Goal: Find specific page/section: Find specific page/section

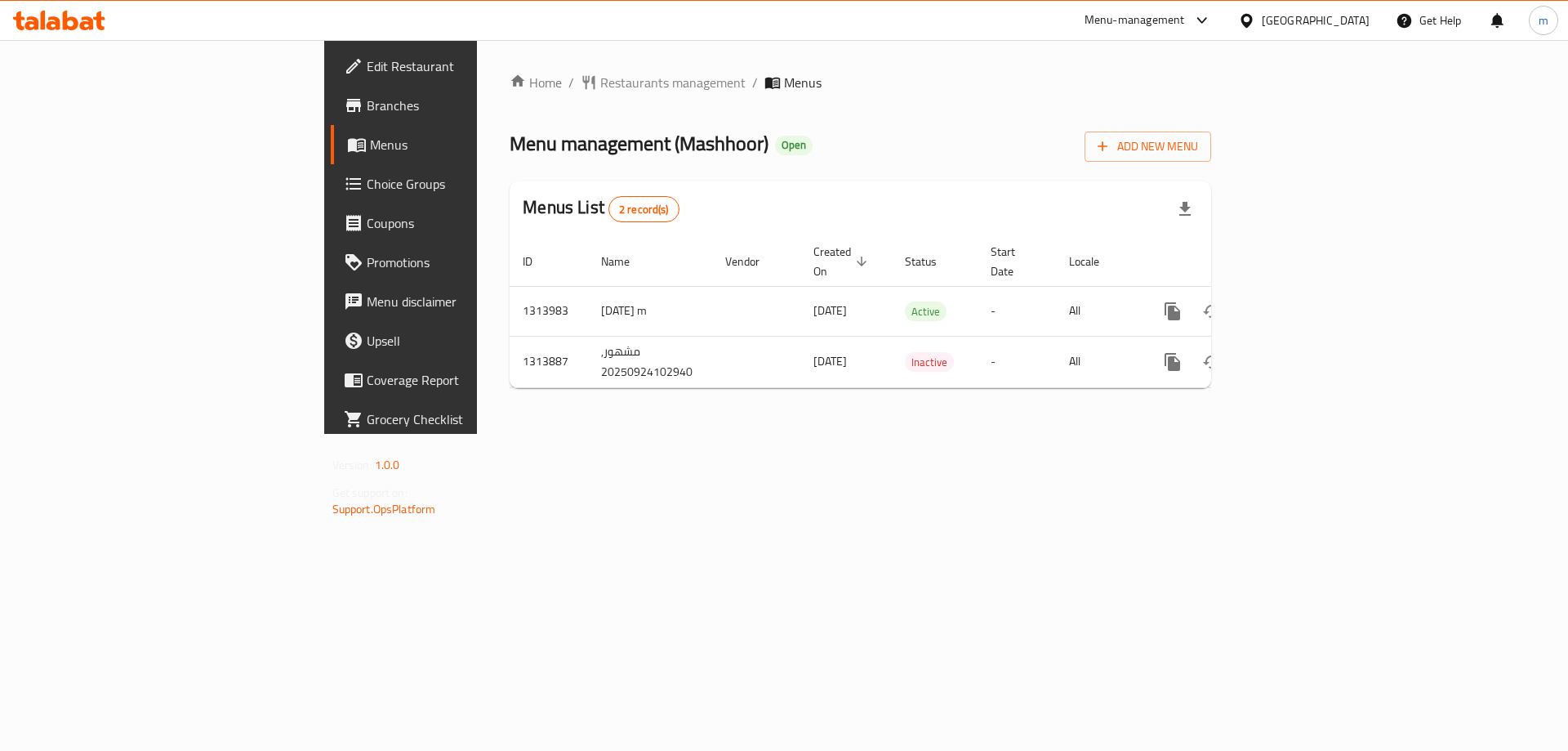
click at [367, 193] on span "Choice Groups" at bounding box center [470, 183] width 207 height 19
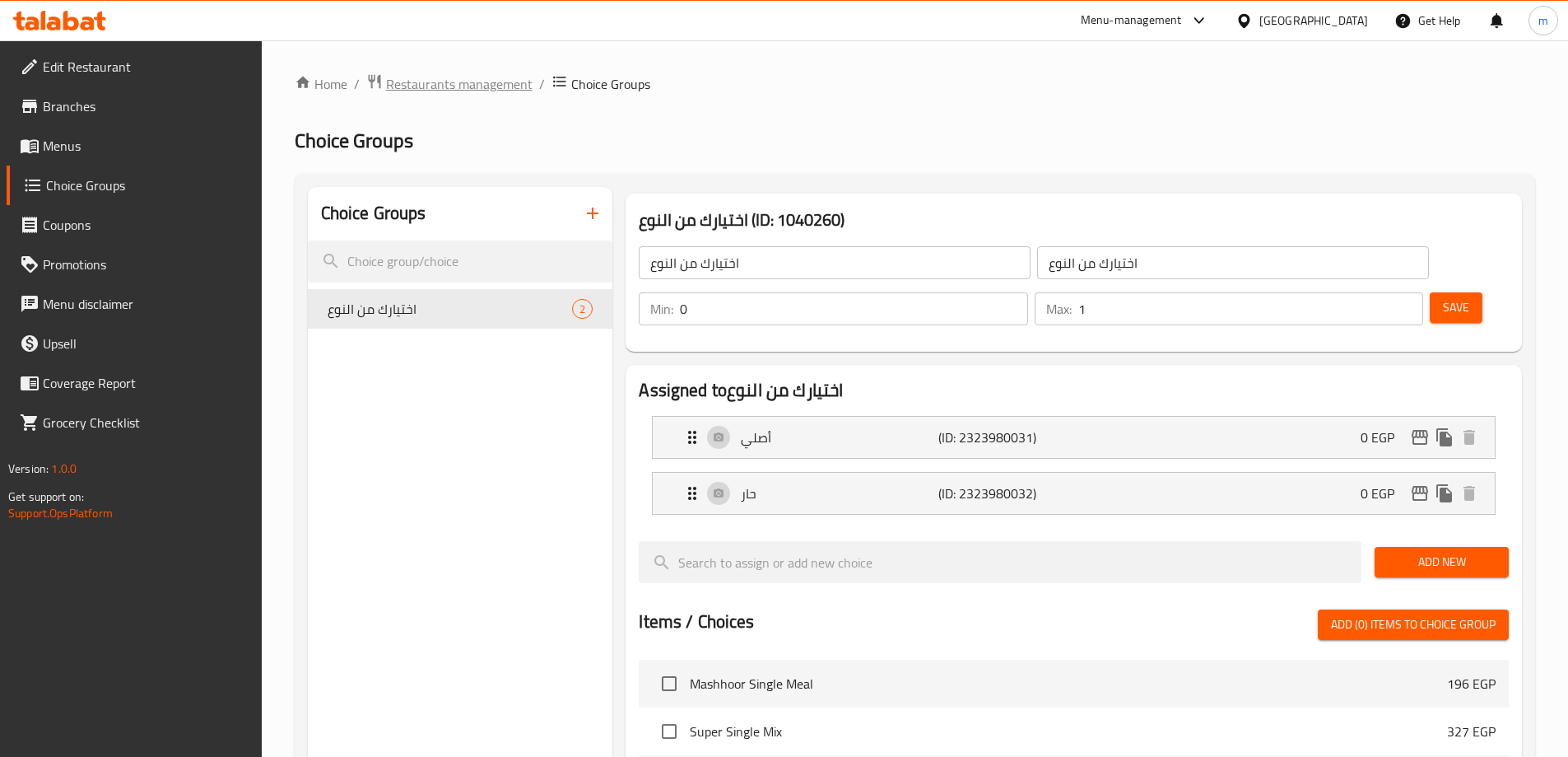
click at [471, 94] on span "Restaurants management" at bounding box center [460, 84] width 147 height 19
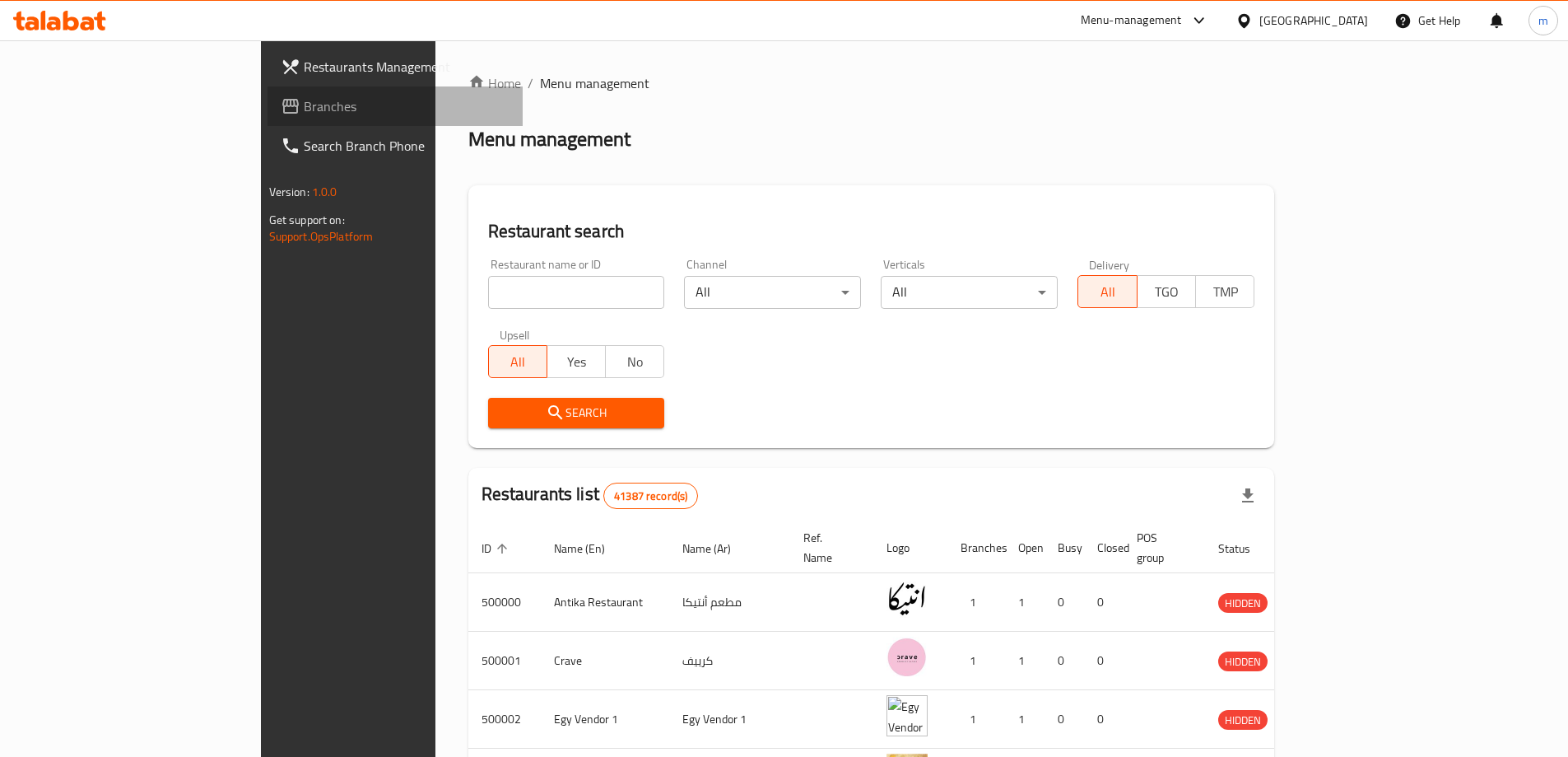
click at [304, 114] on span "Branches" at bounding box center [407, 106] width 206 height 19
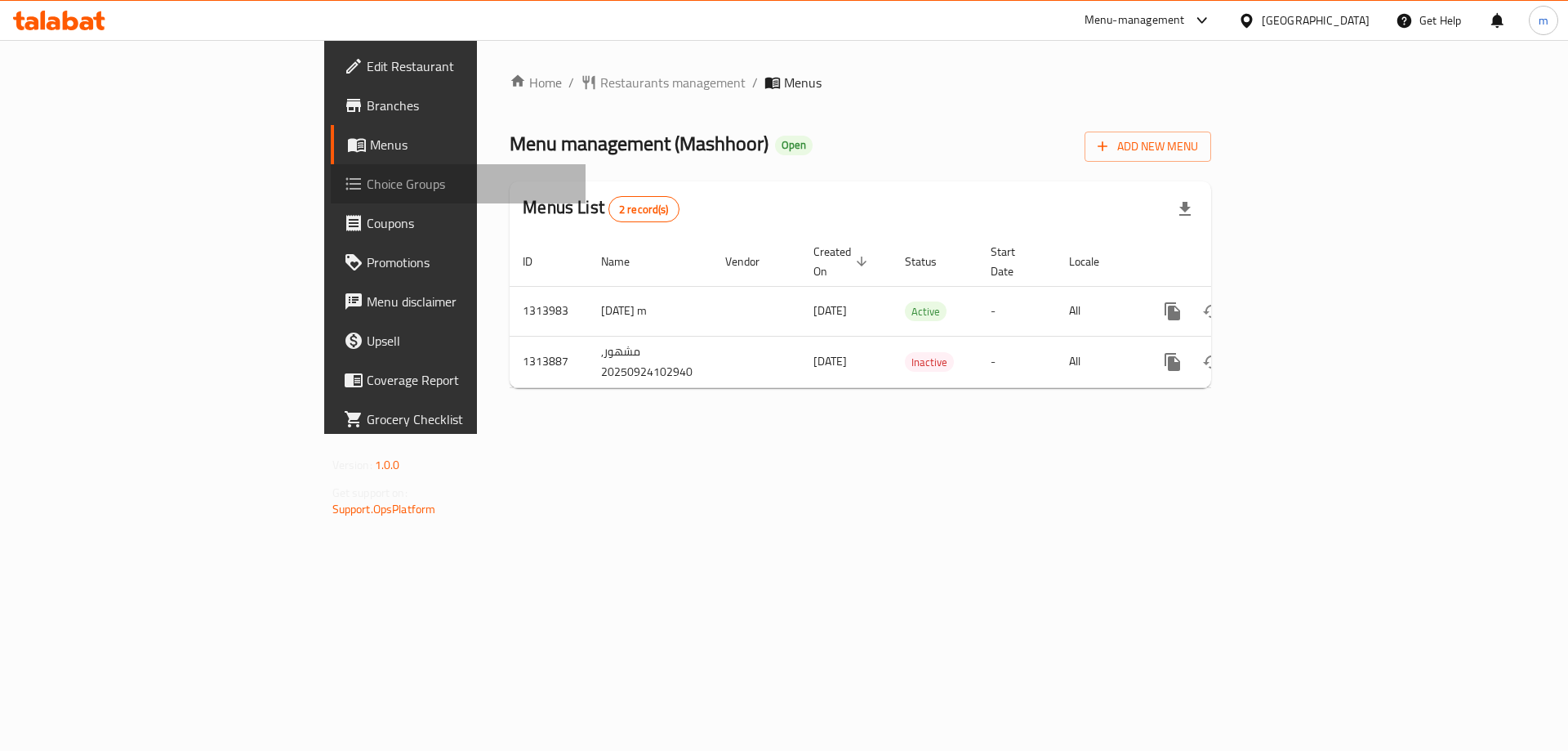
click at [367, 180] on span "Choice Groups" at bounding box center [470, 183] width 207 height 19
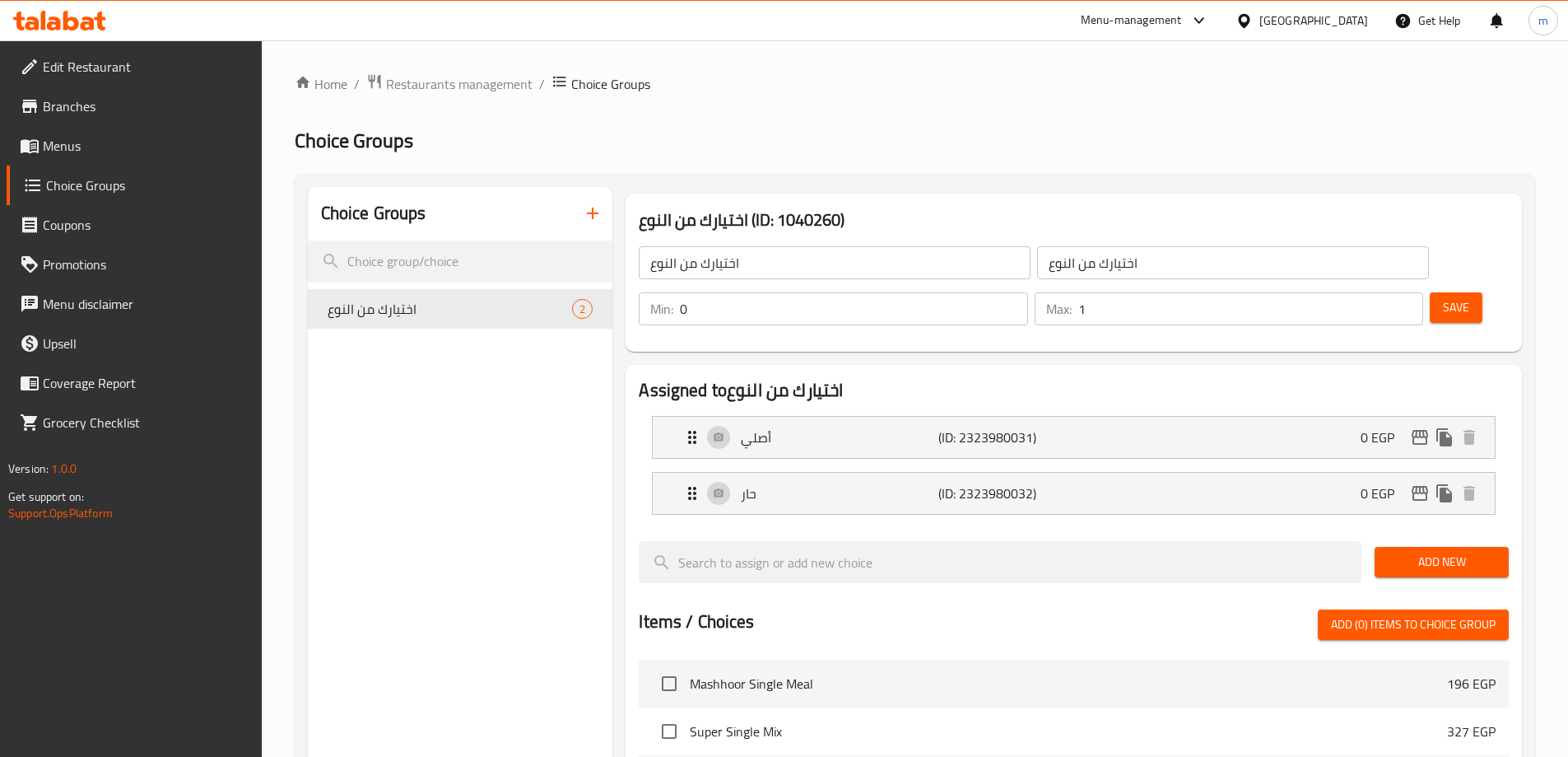
click at [458, 97] on div "Home / Restaurants management / Choice Groups Choice Groups Choice Groups اختيا…" at bounding box center [914, 664] width 1240 height 1181
click at [437, 74] on span "Restaurants management" at bounding box center [460, 84] width 147 height 19
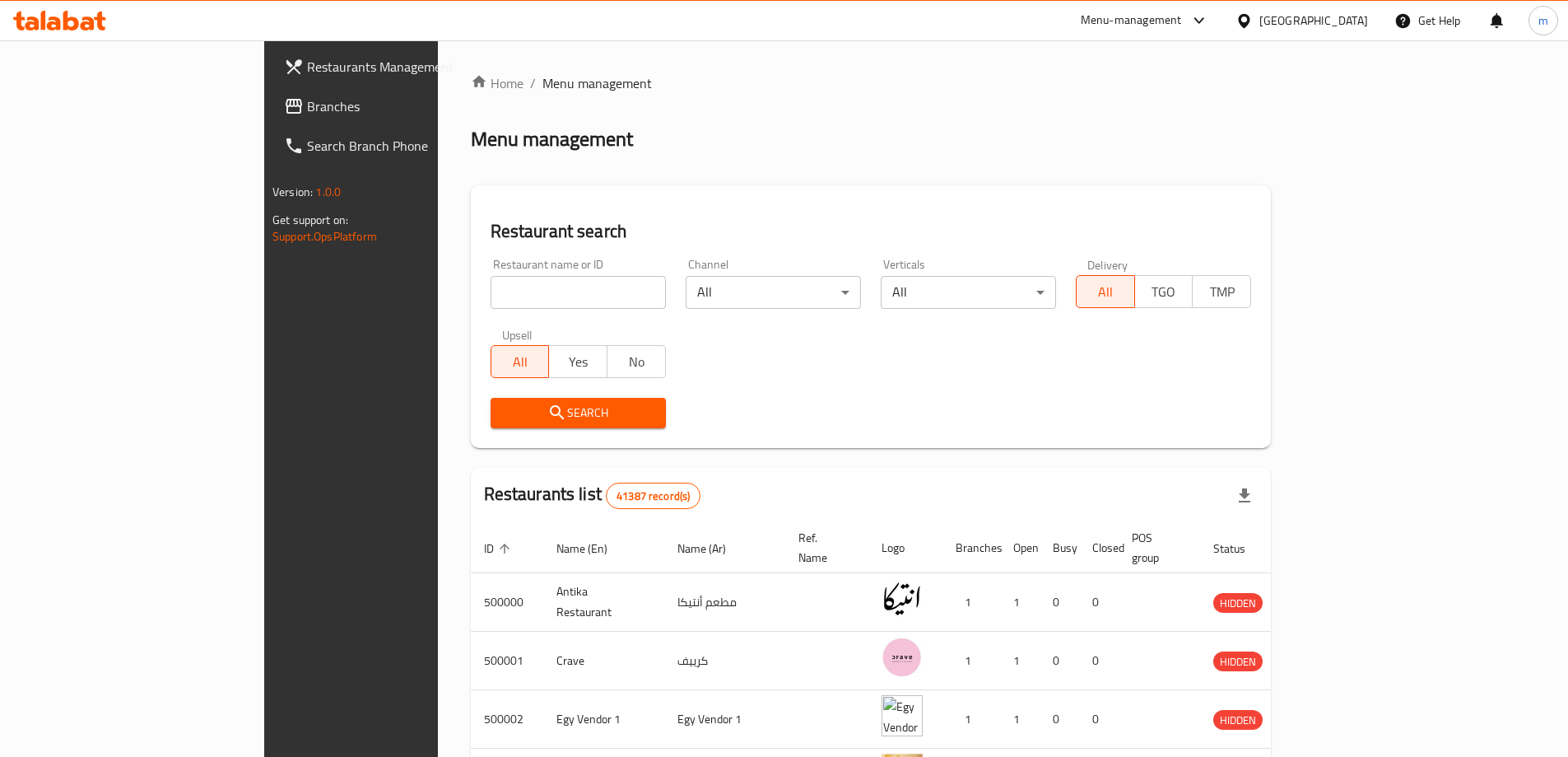
click at [307, 102] on span "Branches" at bounding box center [409, 106] width 206 height 19
